Goal: Transaction & Acquisition: Purchase product/service

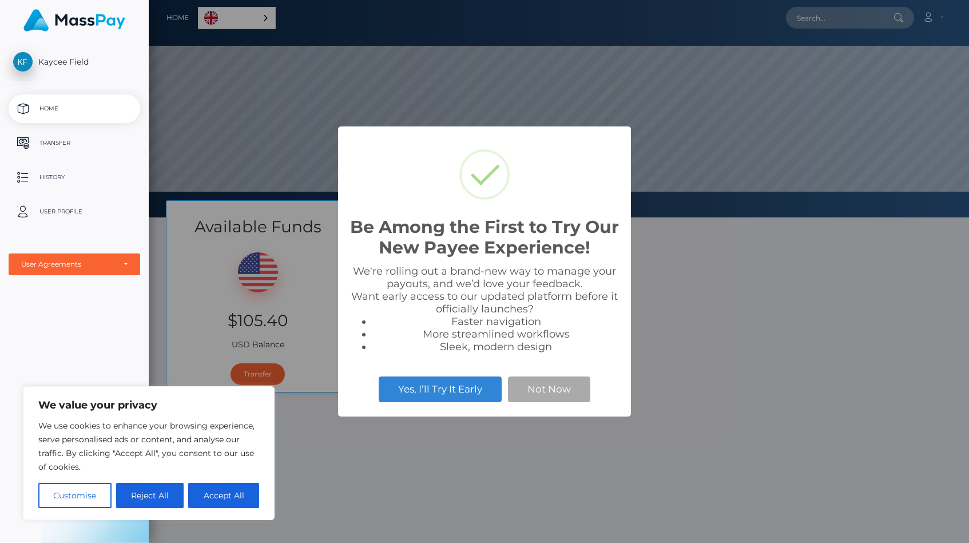
scroll to position [217, 820]
click at [223, 493] on button "Accept All" at bounding box center [223, 495] width 71 height 25
checkbox input "true"
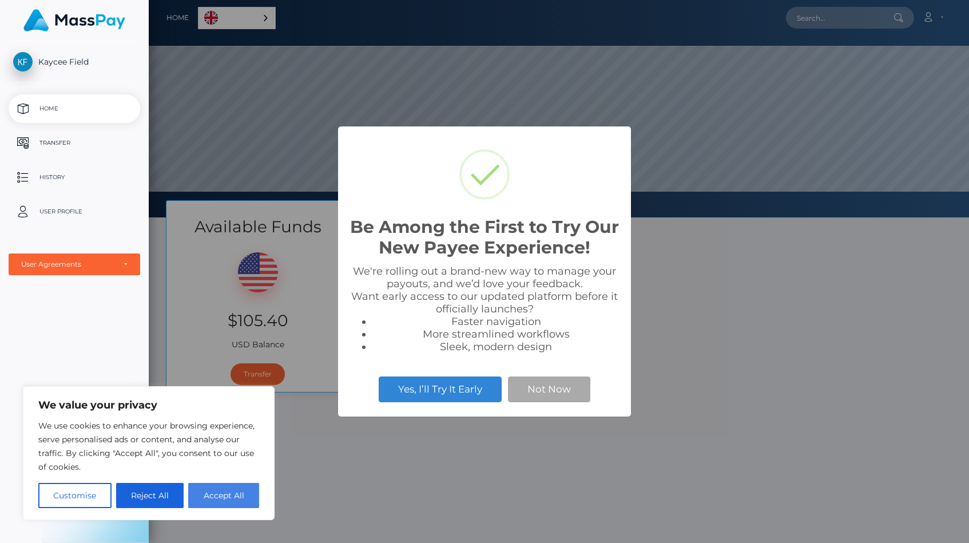
checkbox input "true"
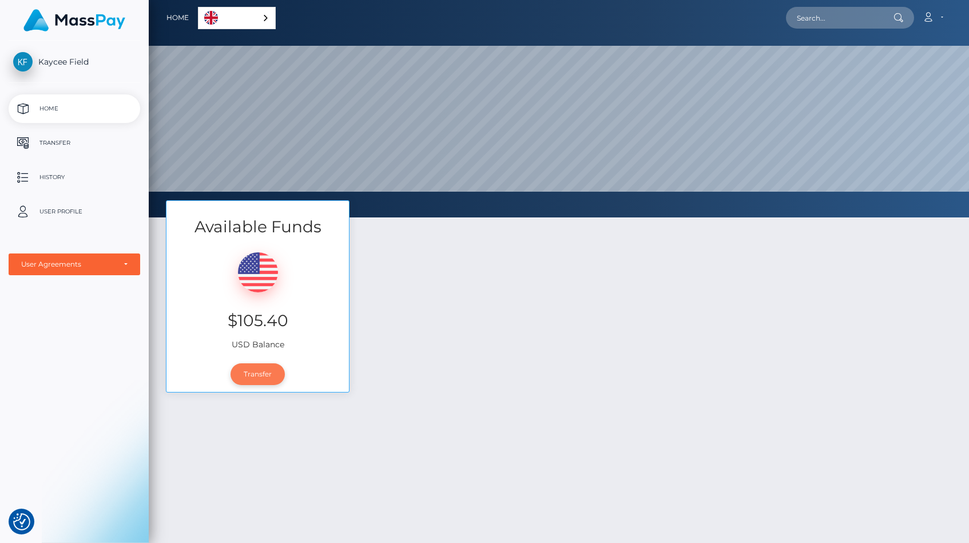
click at [261, 372] on link "Transfer" at bounding box center [257, 374] width 54 height 22
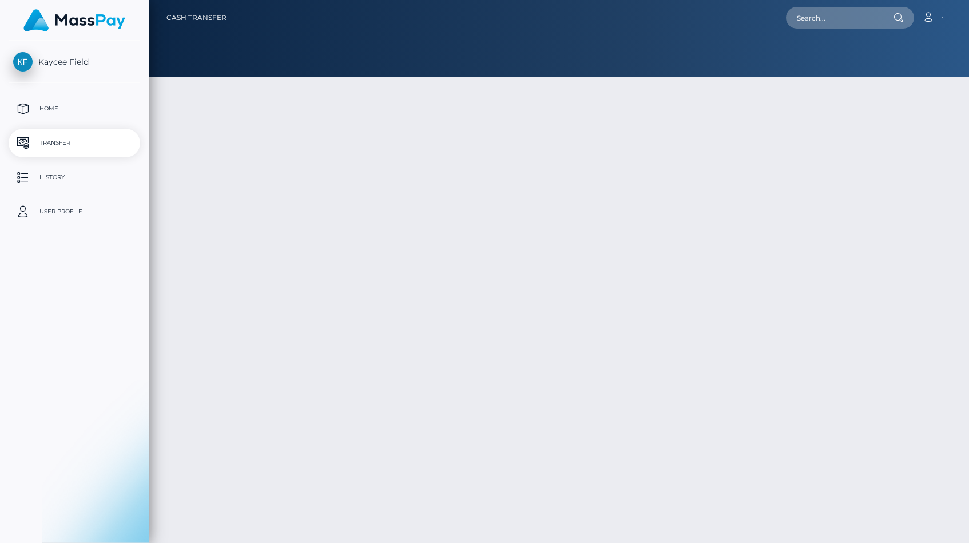
type input "105.4"
select select
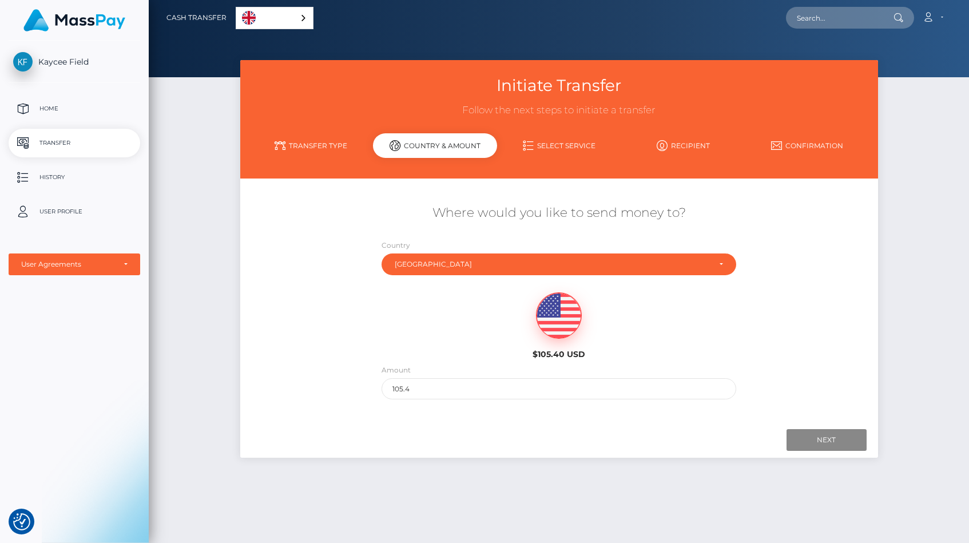
click at [324, 146] on link "Transfer Type" at bounding box center [311, 146] width 124 height 20
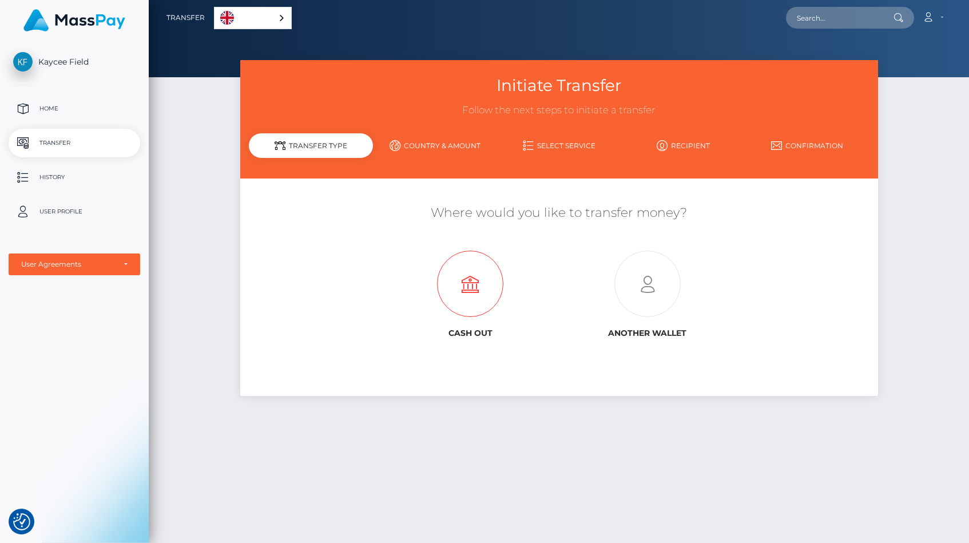
click at [458, 296] on icon at bounding box center [469, 284] width 177 height 66
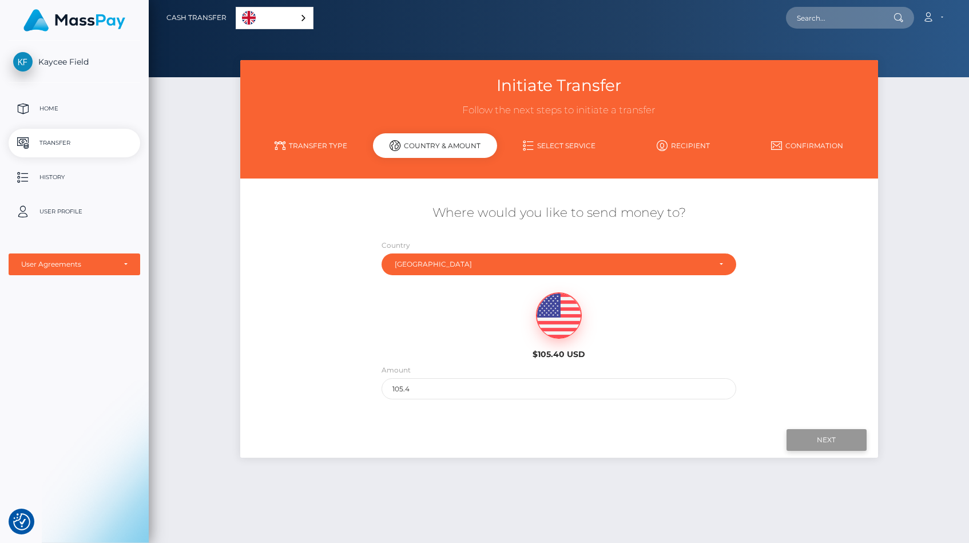
click at [833, 438] on input "Next" at bounding box center [826, 440] width 80 height 22
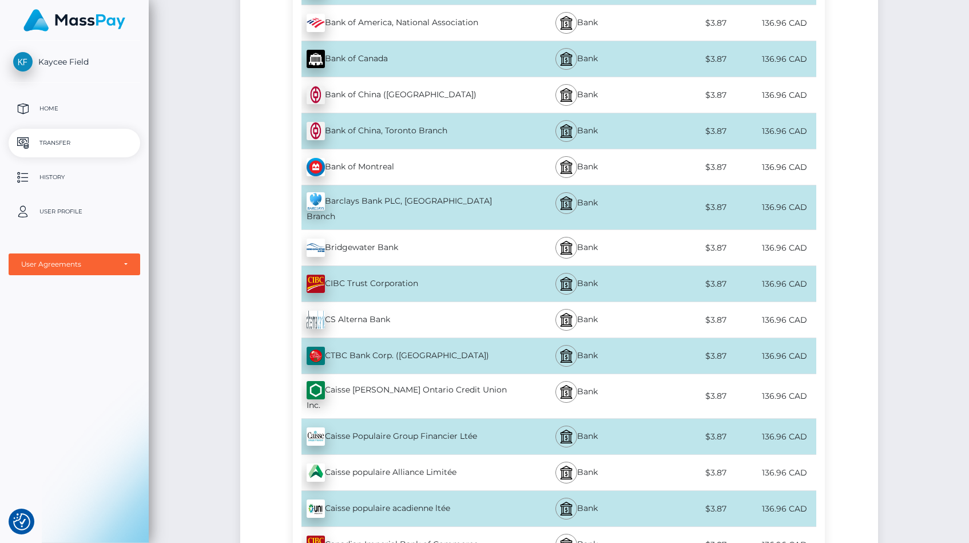
scroll to position [565, 0]
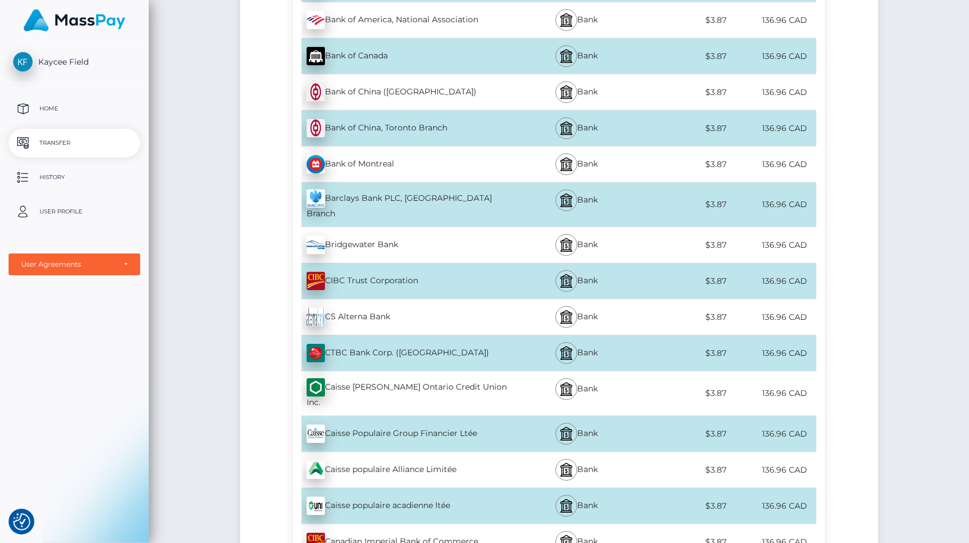
click at [519, 161] on div "Bank" at bounding box center [576, 163] width 131 height 35
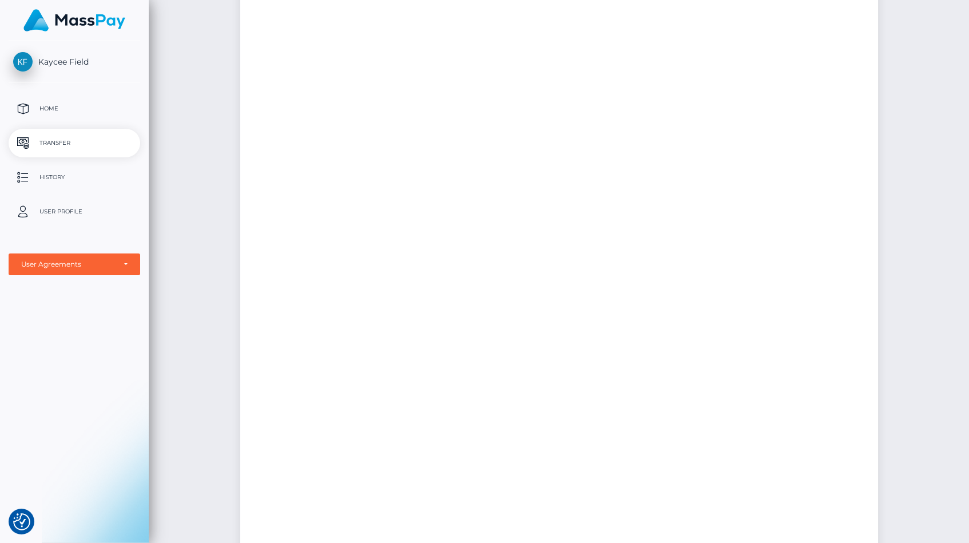
scroll to position [0, 0]
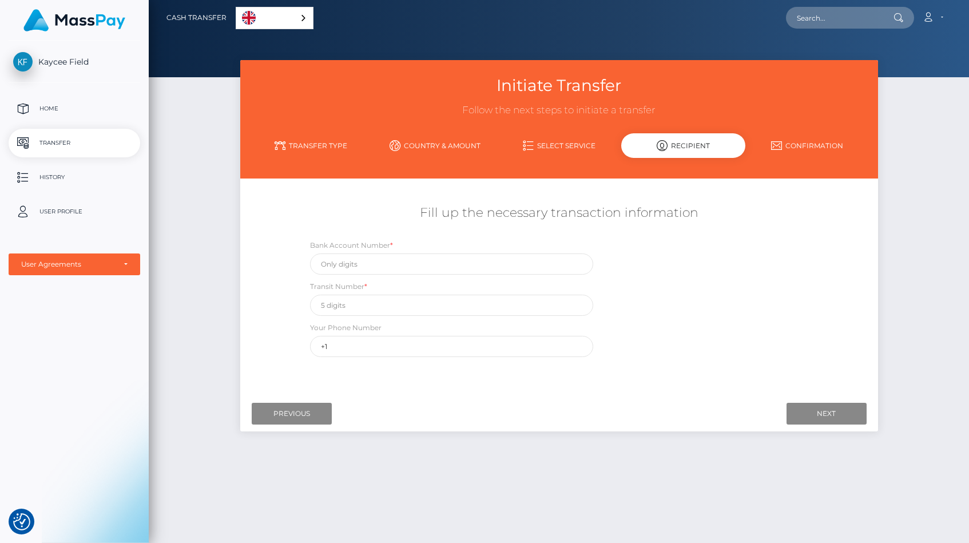
click at [566, 130] on div "Initiate Transfer Follow the next steps to initiate a transfer Transfer Type Co…" at bounding box center [559, 119] width 638 height 118
click at [419, 261] on input "text" at bounding box center [451, 263] width 283 height 21
click at [493, 262] on input "text" at bounding box center [451, 263] width 283 height 21
paste input "8904-779"
type input "8904-779"
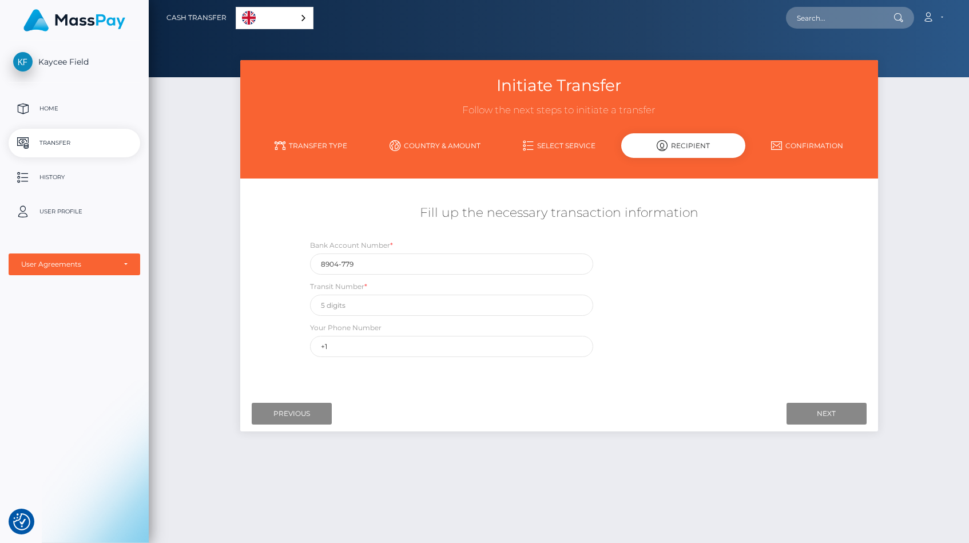
click at [384, 331] on div "Your Phone Number +1" at bounding box center [451, 338] width 283 height 35
click at [384, 304] on input "text" at bounding box center [451, 305] width 283 height 21
paste input "25149"
type input "25149"
click at [367, 347] on input "+1" at bounding box center [451, 346] width 283 height 21
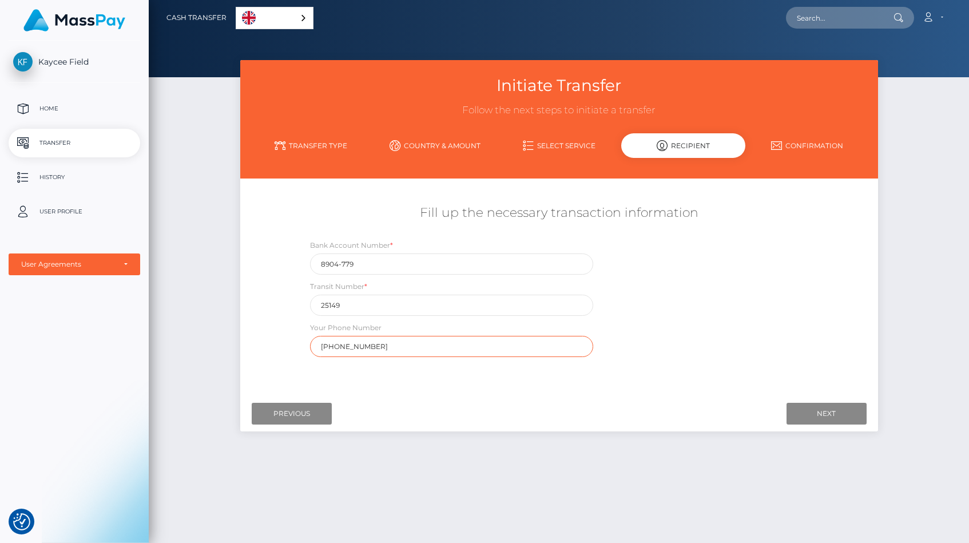
type input "[PHONE_NUMBER]"
click at [756, 260] on div "Bank Account Number * 8904-779 Transit Number * 25149 Your Phone Number [PHONE_…" at bounding box center [558, 301] width 531 height 124
click at [804, 406] on input "Next" at bounding box center [826, 414] width 80 height 22
click at [509, 261] on input "8904-779" at bounding box center [451, 263] width 283 height 21
click at [345, 258] on input "8904-779" at bounding box center [451, 263] width 283 height 21
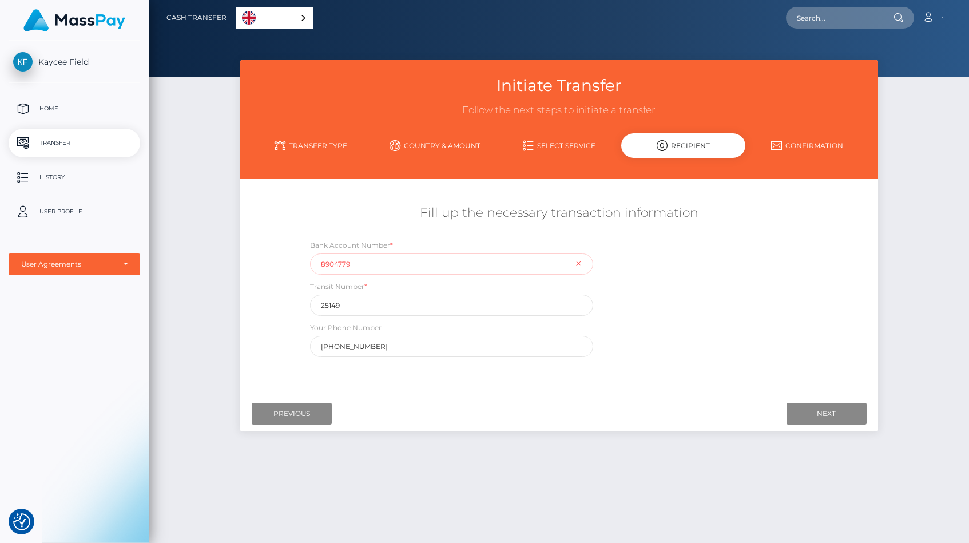
type input "8904779"
click at [774, 319] on div "Bank Account Number * 8904779 Transit Number * 25149 Your Phone Number [PHONE_N…" at bounding box center [558, 301] width 531 height 124
click at [829, 408] on input "Next" at bounding box center [826, 414] width 80 height 22
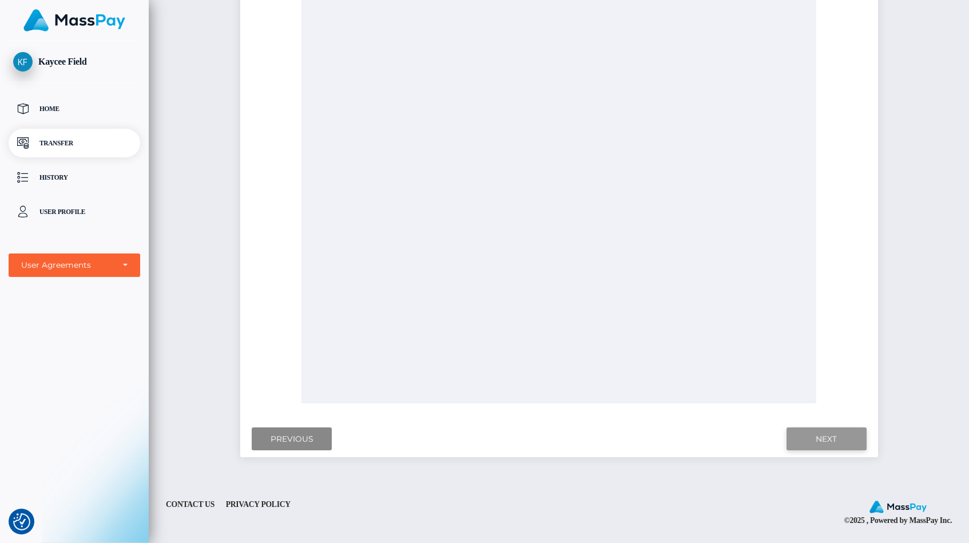
scroll to position [378, 0]
click at [845, 429] on input "Next" at bounding box center [826, 439] width 80 height 23
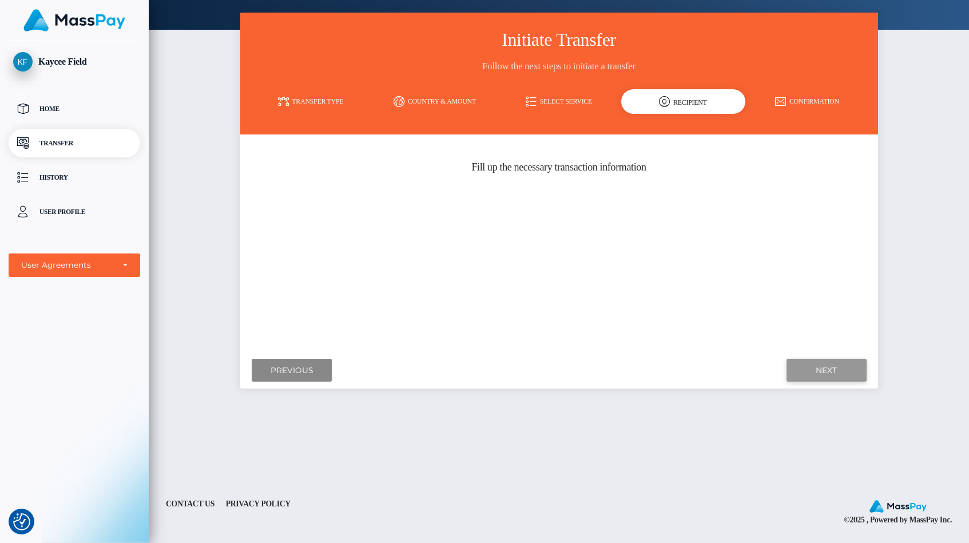
scroll to position [47, 0]
click at [601, 251] on div "Where would you like to send money to? Country Abkhazia [GEOGRAPHIC_DATA] [GEOG…" at bounding box center [559, 244] width 621 height 203
click at [833, 368] on input "Next" at bounding box center [826, 370] width 80 height 23
click at [295, 369] on input "Previous" at bounding box center [292, 370] width 80 height 23
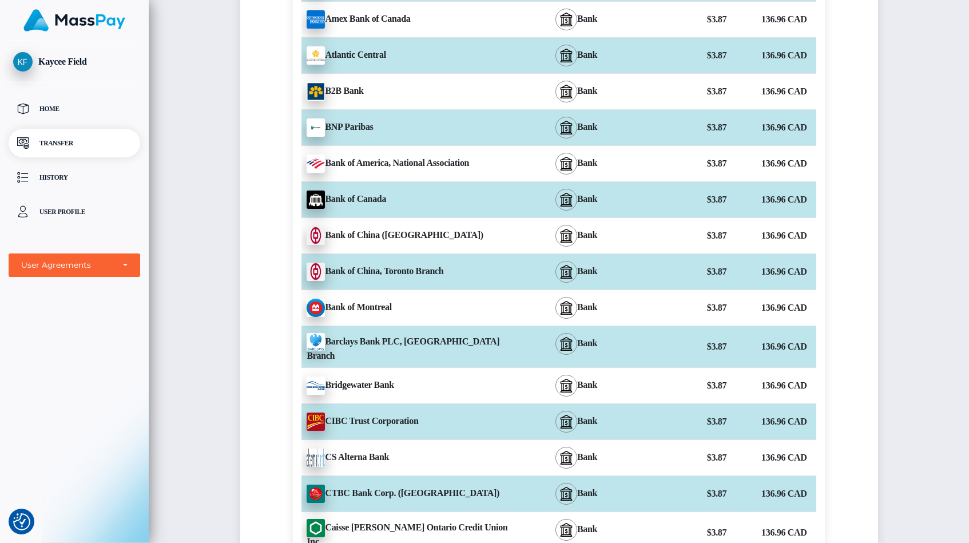
scroll to position [412, 0]
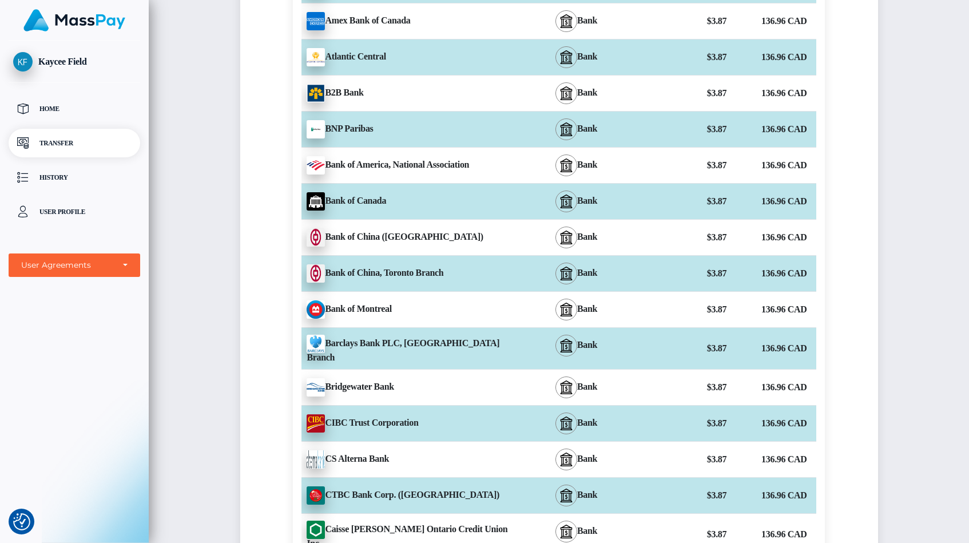
click at [764, 308] on div "136.96 CAD" at bounding box center [772, 309] width 87 height 23
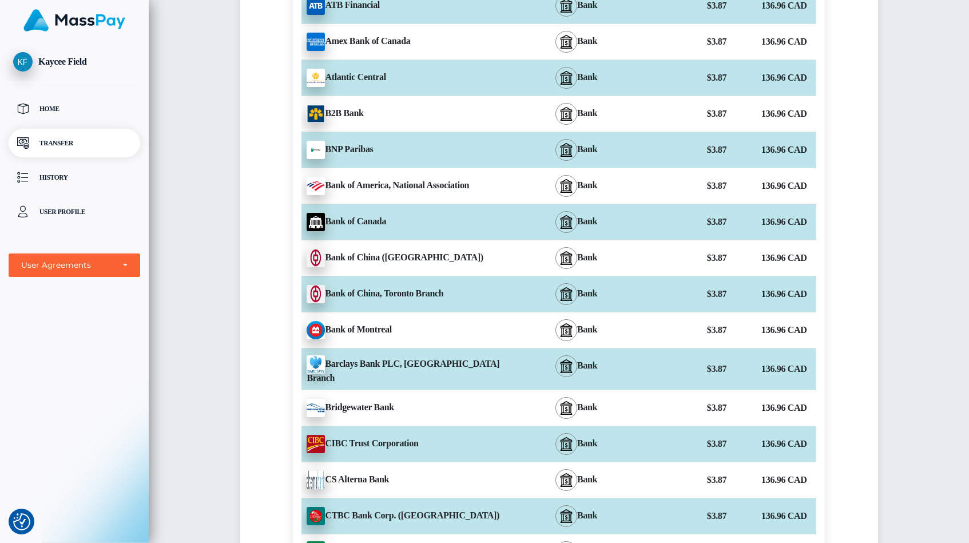
scroll to position [391, 0]
click at [728, 332] on div "$3.87" at bounding box center [685, 330] width 87 height 23
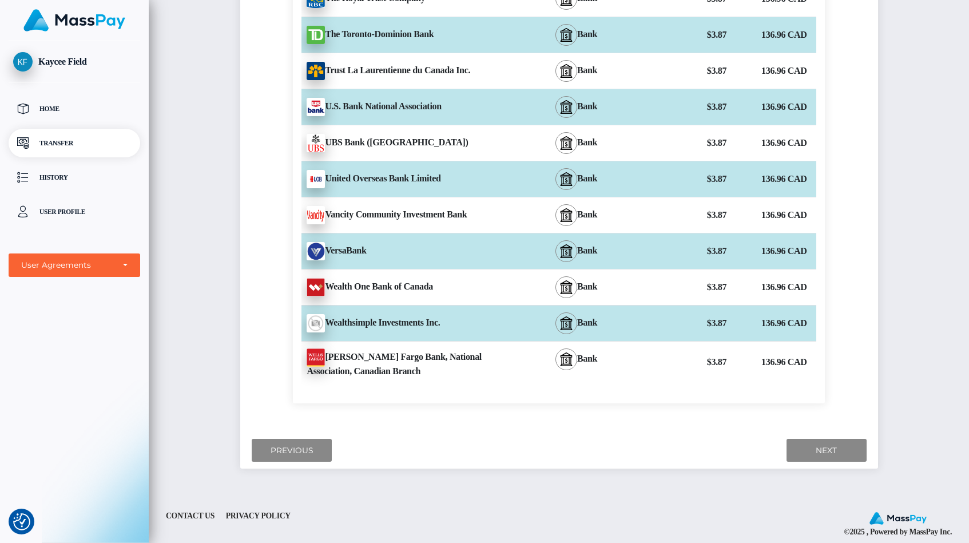
scroll to position [3933, 0]
click at [821, 440] on input "Next" at bounding box center [826, 450] width 80 height 23
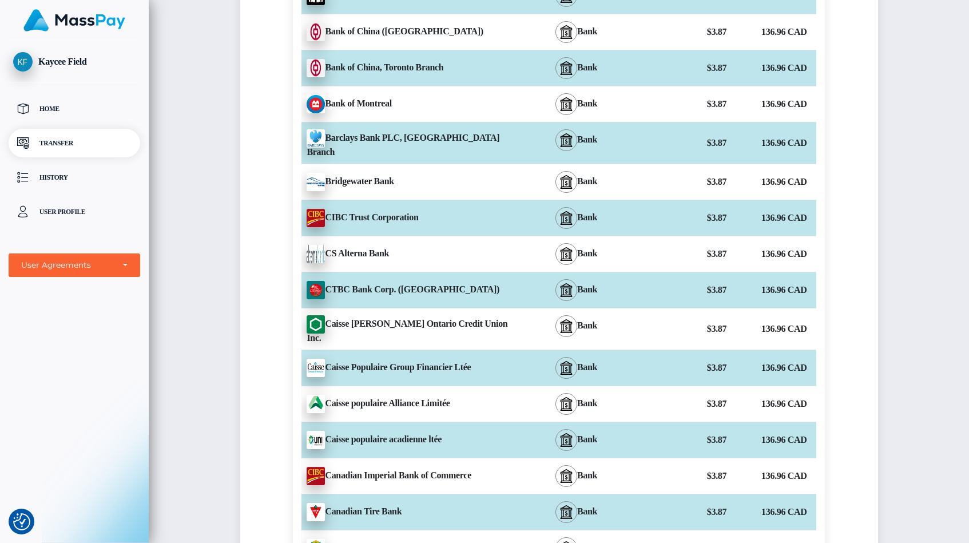
scroll to position [447, 0]
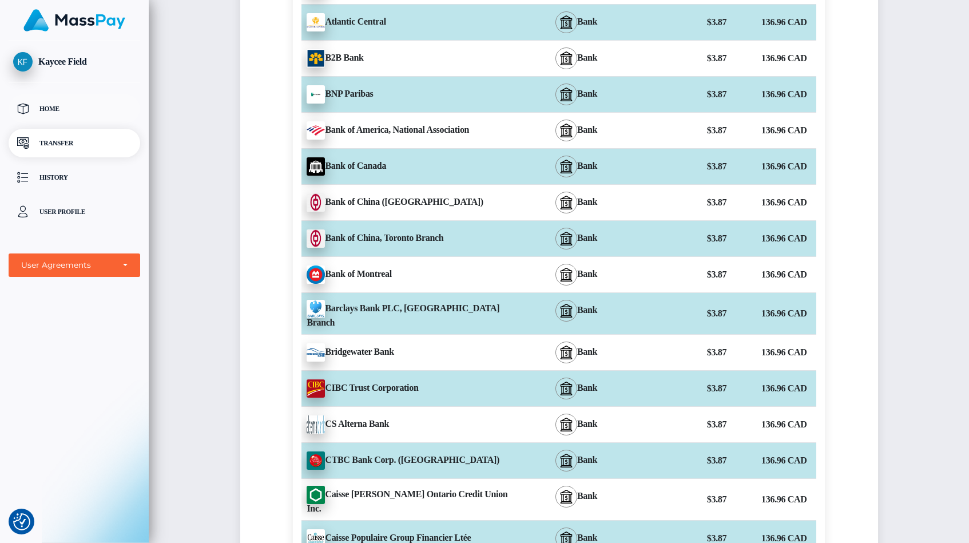
click at [60, 116] on p "Home" at bounding box center [74, 108] width 122 height 17
